Goal: Task Accomplishment & Management: Use online tool/utility

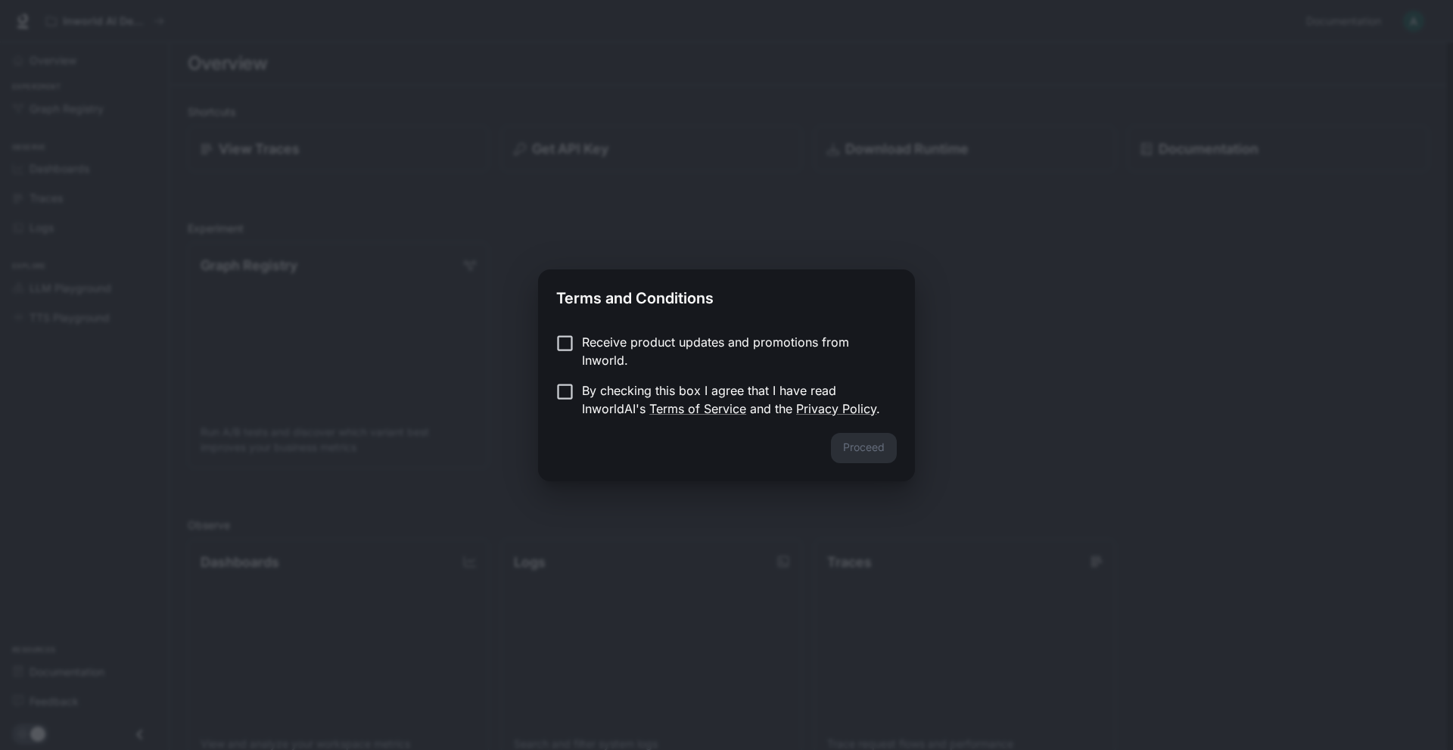
click at [559, 355] on label "Receive product updates and promotions from Inworld." at bounding box center [716, 351] width 337 height 36
click at [559, 370] on form "Receive product updates and promotions from Inworld. By checking this box I agr…" at bounding box center [726, 375] width 341 height 85
click at [582, 349] on p "Receive product updates and promotions from Inworld." at bounding box center [733, 351] width 303 height 36
click at [867, 448] on button "Proceed" at bounding box center [864, 448] width 66 height 30
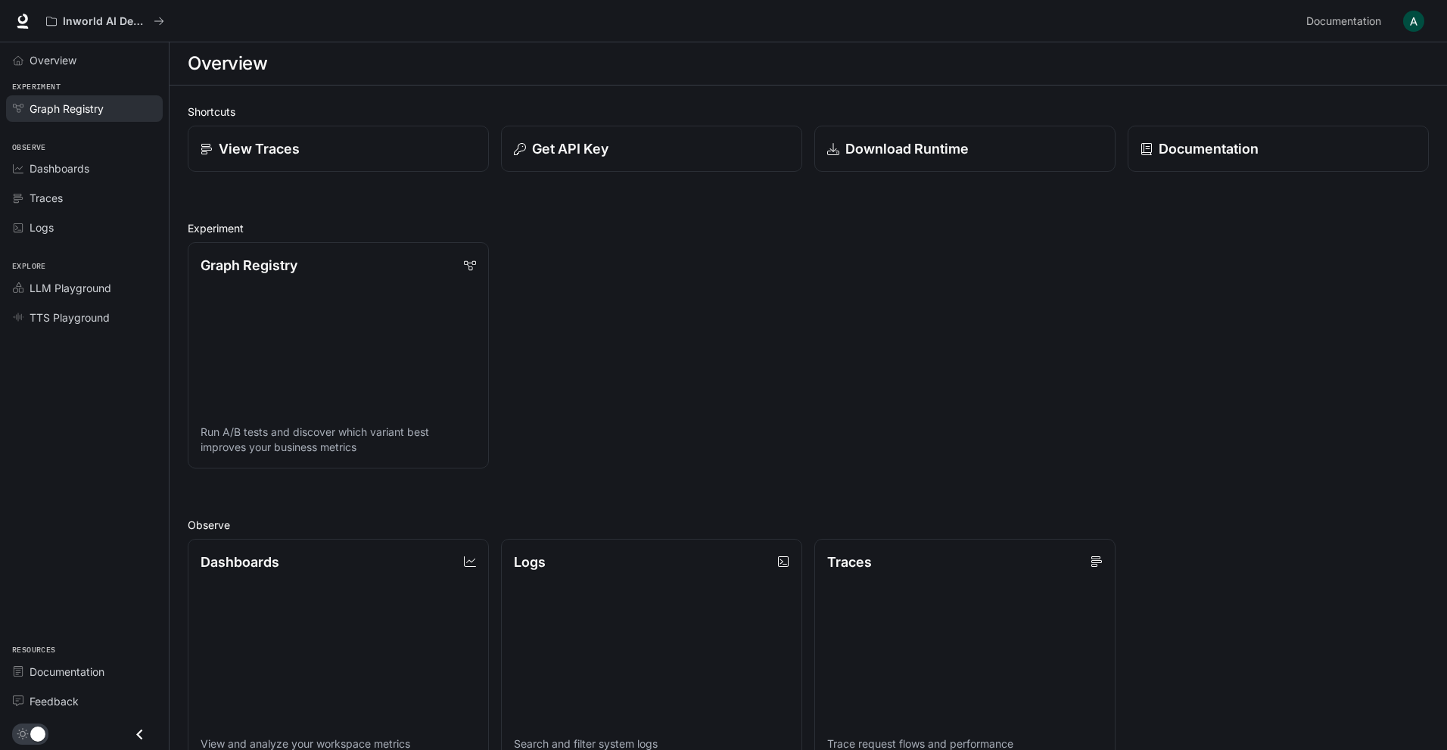
click at [100, 115] on span "Graph Registry" at bounding box center [67, 109] width 74 height 16
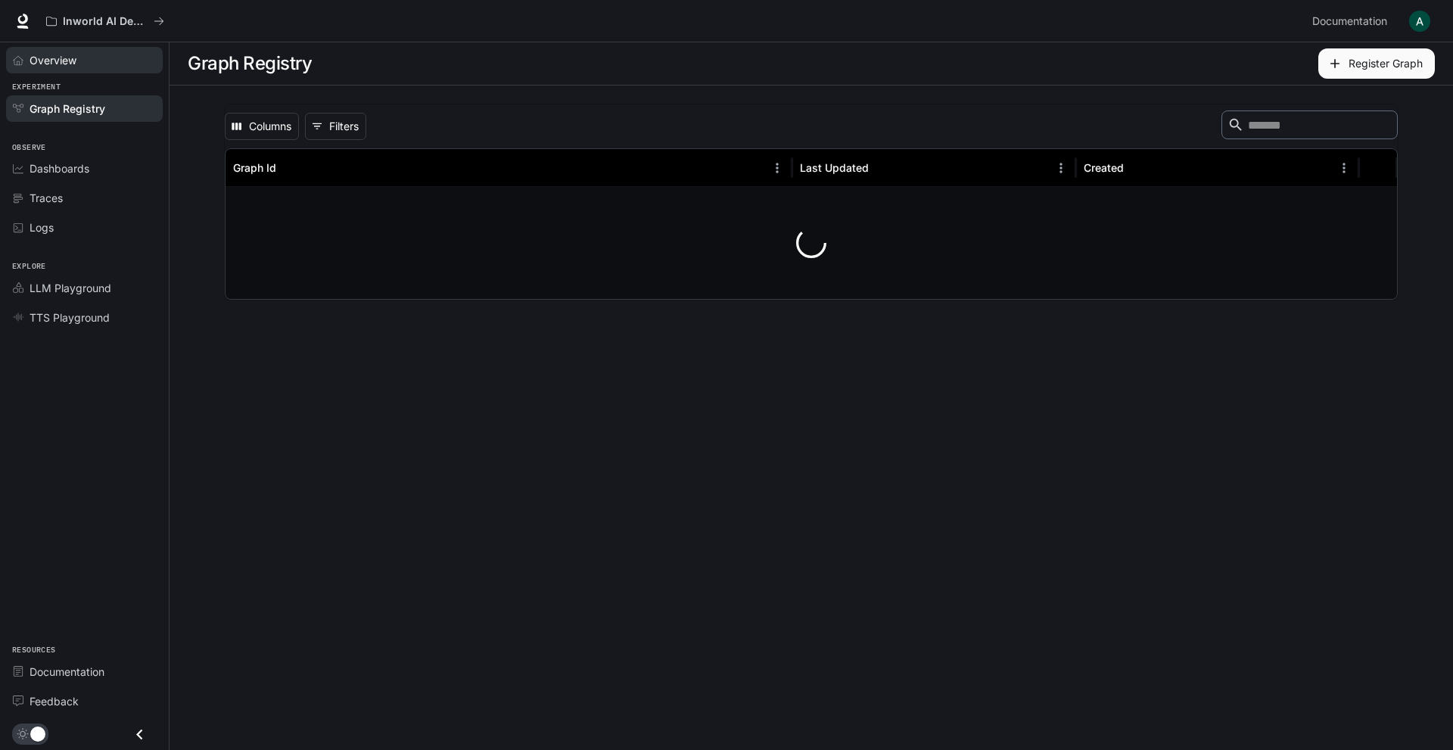
click at [117, 63] on div "Overview" at bounding box center [93, 60] width 126 height 16
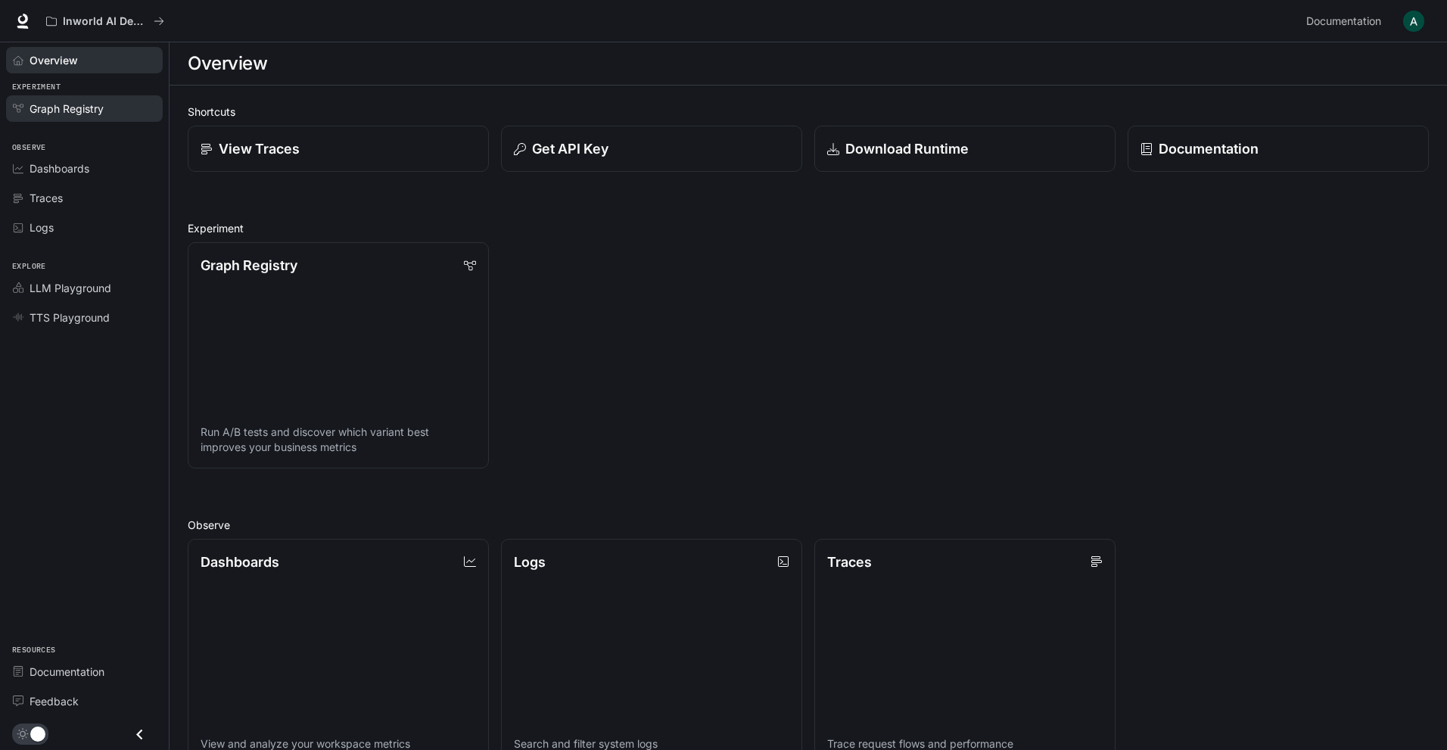
click at [116, 97] on link "Graph Registry" at bounding box center [84, 108] width 157 height 26
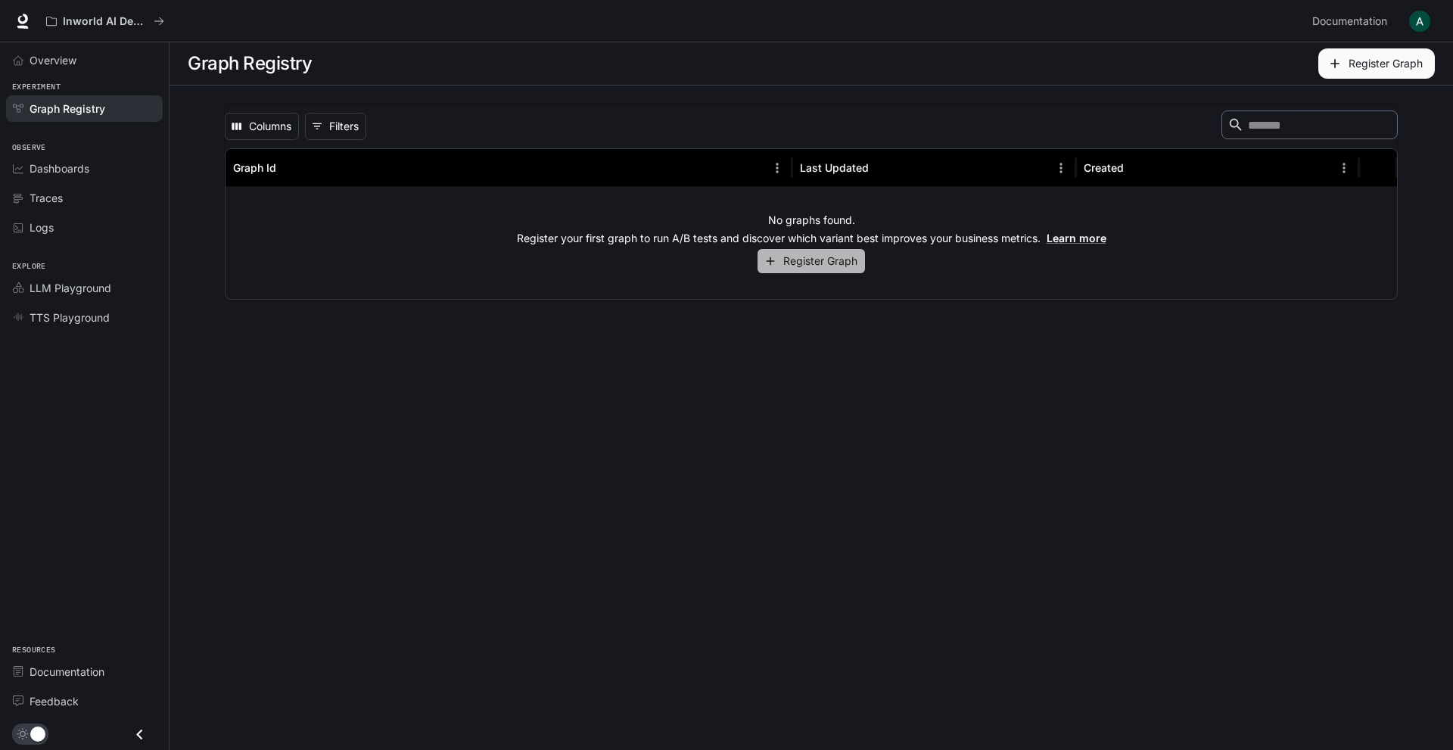
click at [834, 273] on button "Register Graph" at bounding box center [811, 261] width 107 height 25
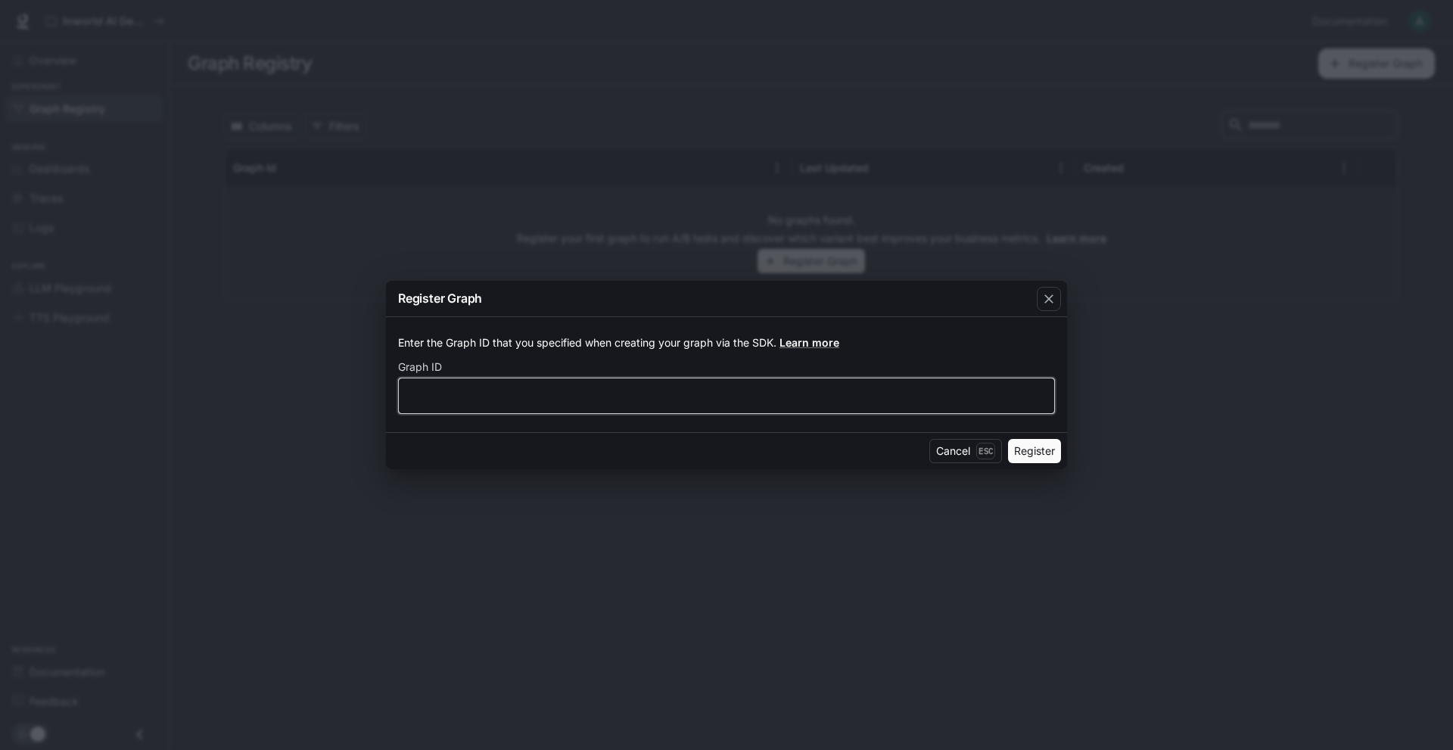
click at [677, 388] on input "text" at bounding box center [727, 395] width 656 height 15
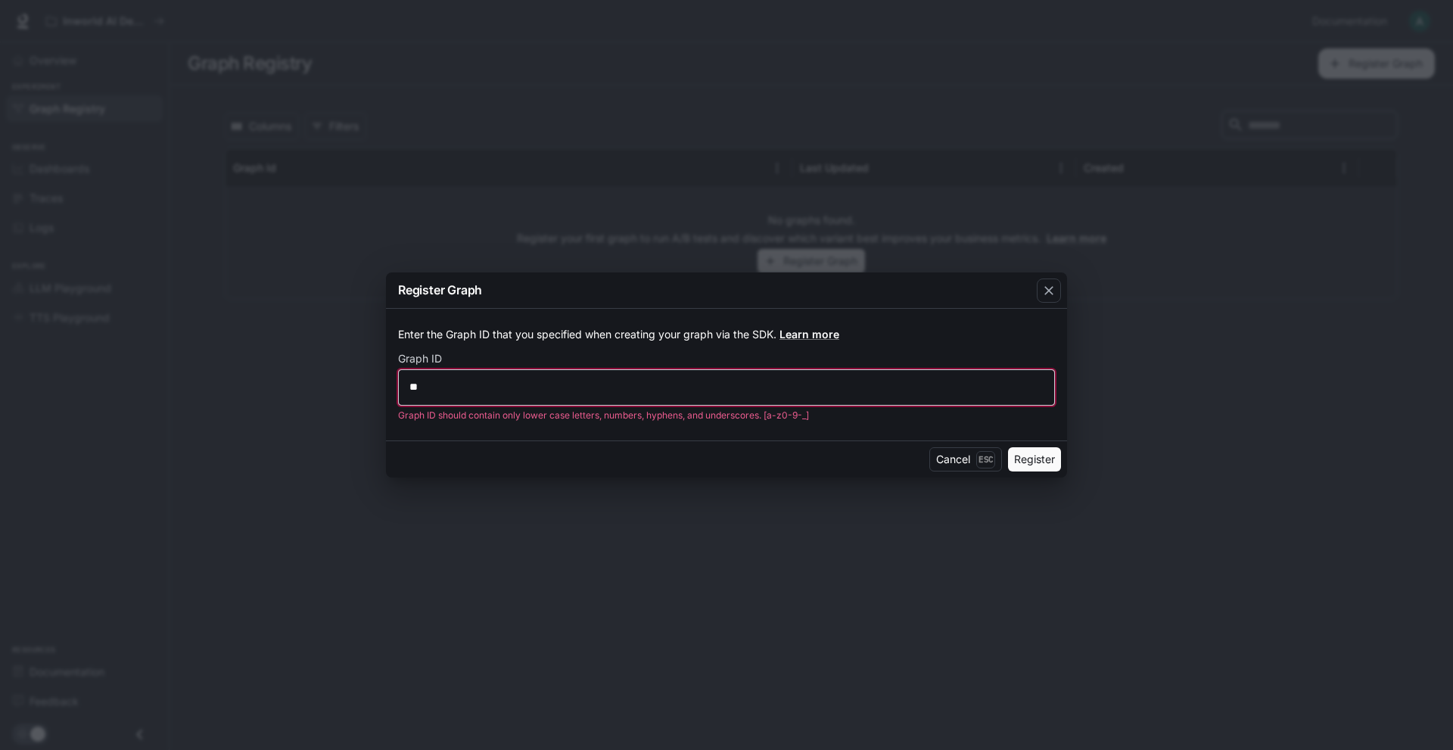
type input "*"
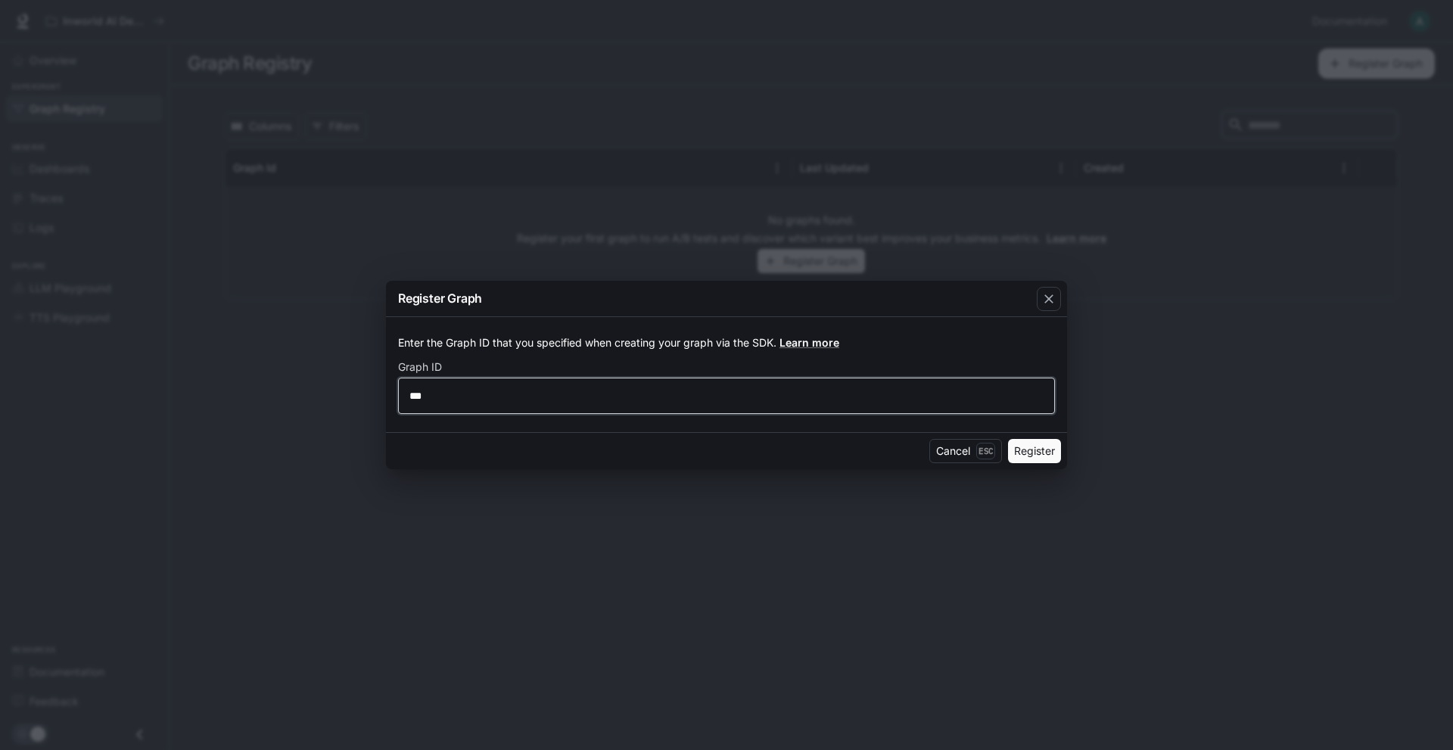
type input "***"
click at [1032, 452] on button "Register" at bounding box center [1034, 451] width 53 height 24
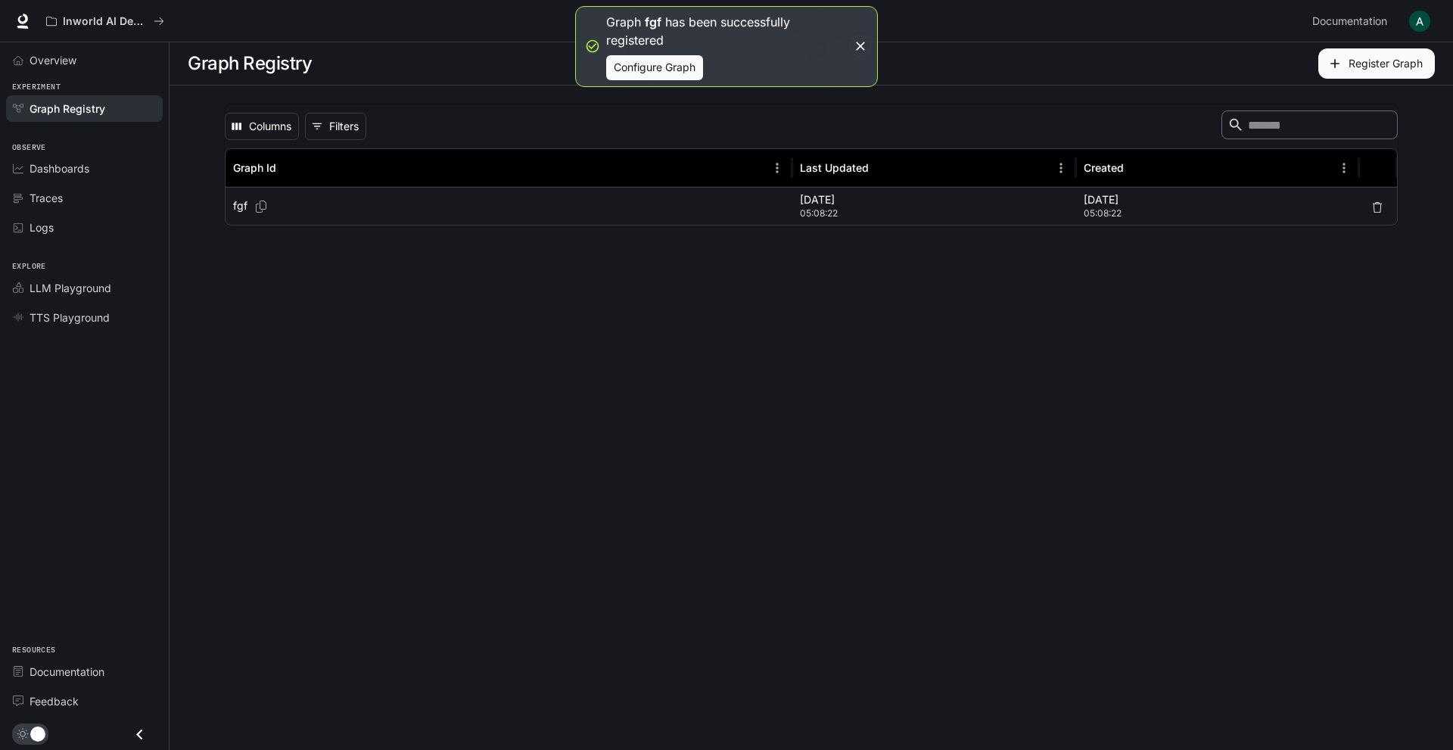
click at [1028, 204] on p "Aug 19, 2025" at bounding box center [934, 199] width 269 height 15
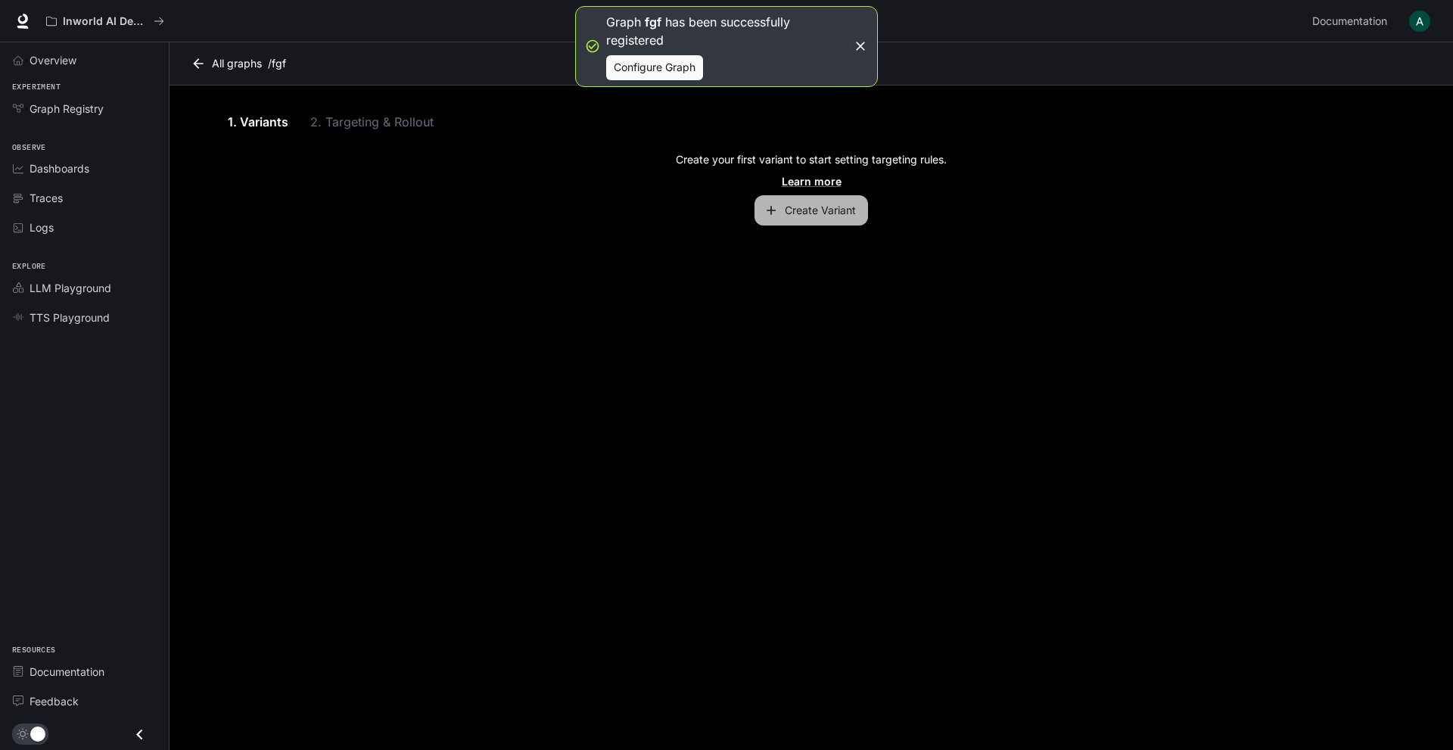
click at [840, 220] on button "Create Variant" at bounding box center [812, 210] width 114 height 30
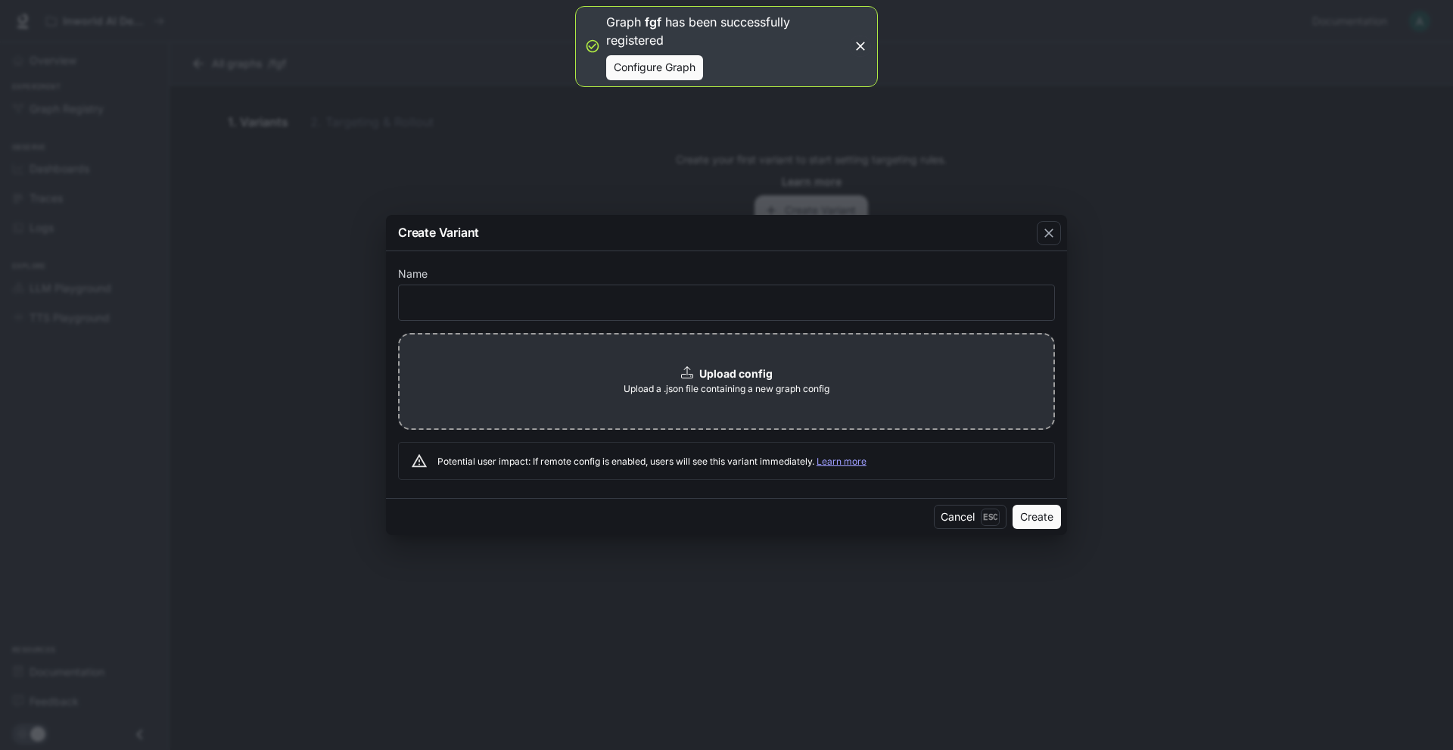
click at [805, 331] on form "Name ​ Upload config Upload a .json file containing a new graph config Potentia…" at bounding box center [726, 374] width 657 height 211
click at [818, 318] on div "​" at bounding box center [726, 303] width 657 height 36
type input "**"
click at [1050, 519] on button "Create" at bounding box center [1037, 517] width 48 height 24
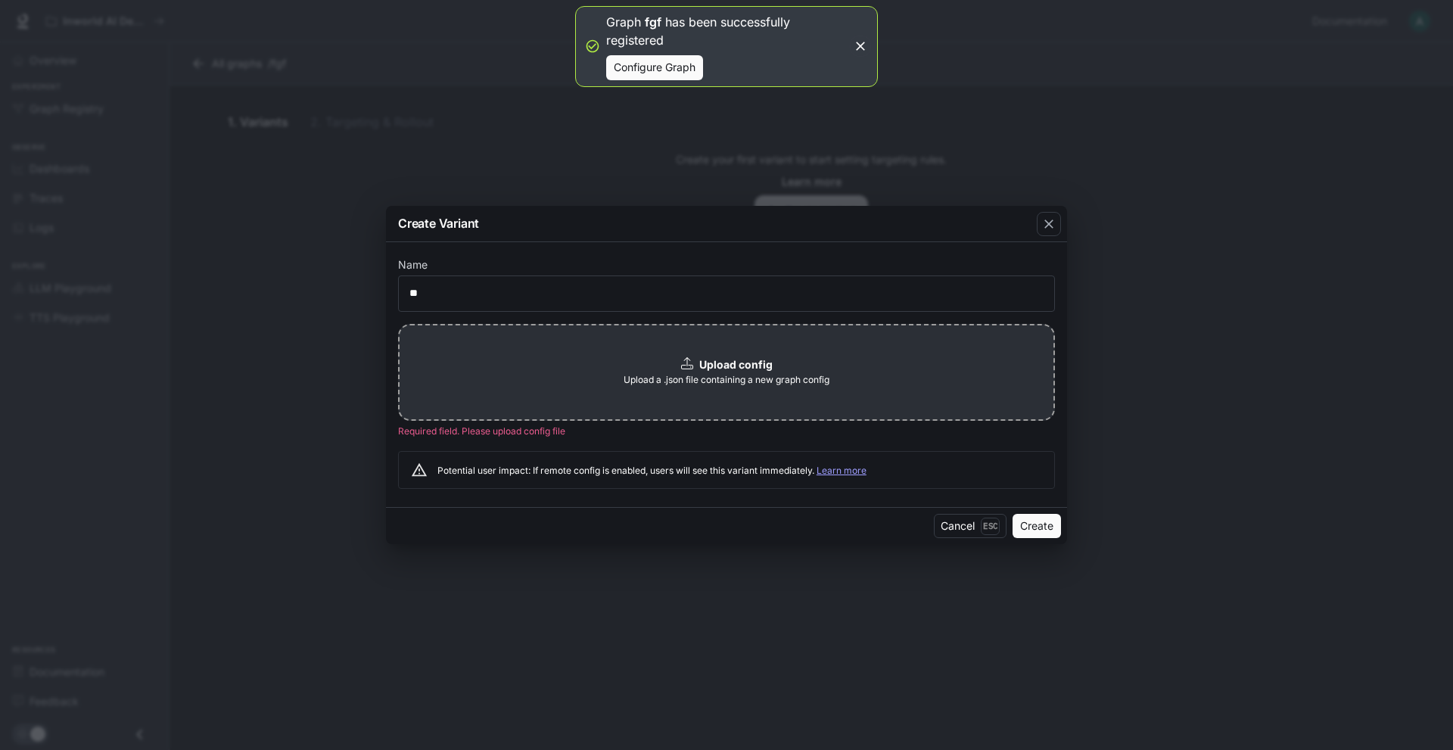
drag, startPoint x: 964, startPoint y: 416, endPoint x: 967, endPoint y: 408, distance: 8.6
click at [967, 408] on div "Upload config Upload a .json file containing a new graph config" at bounding box center [726, 372] width 657 height 97
